Goal: Information Seeking & Learning: Check status

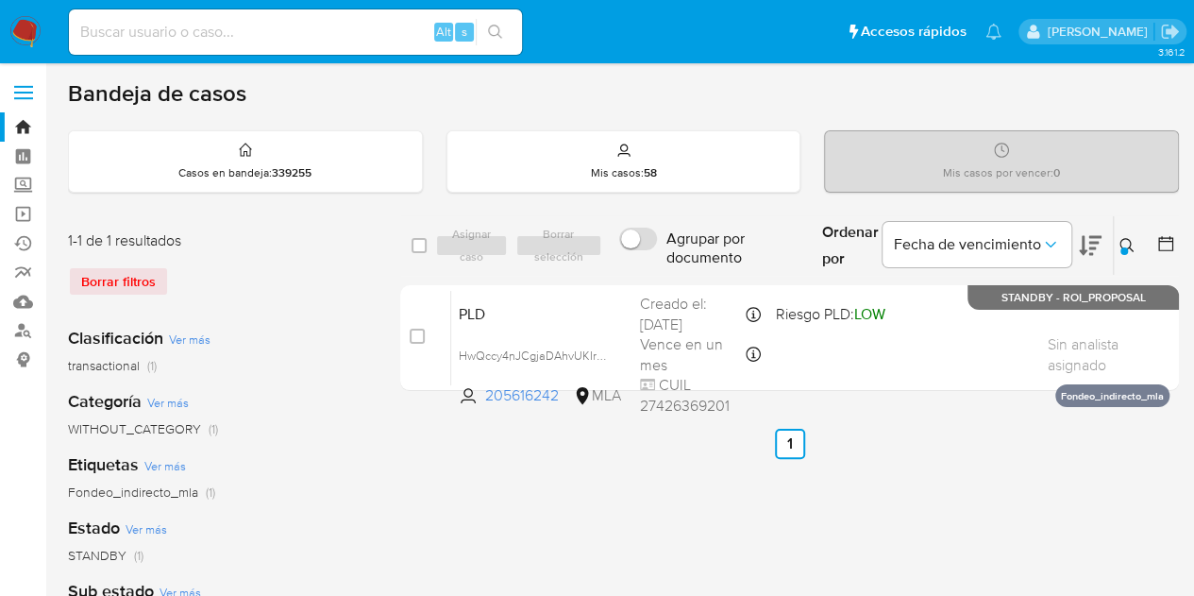
click at [14, 33] on img at bounding box center [25, 32] width 32 height 32
